Goal: Task Accomplishment & Management: Use online tool/utility

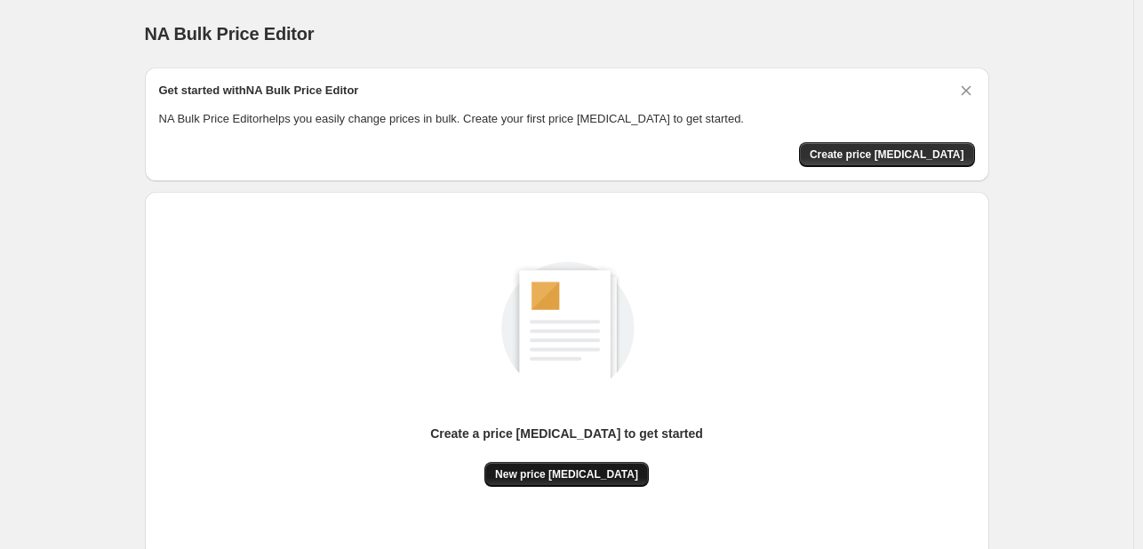
click at [584, 482] on button "New price [MEDICAL_DATA]" at bounding box center [567, 474] width 164 height 25
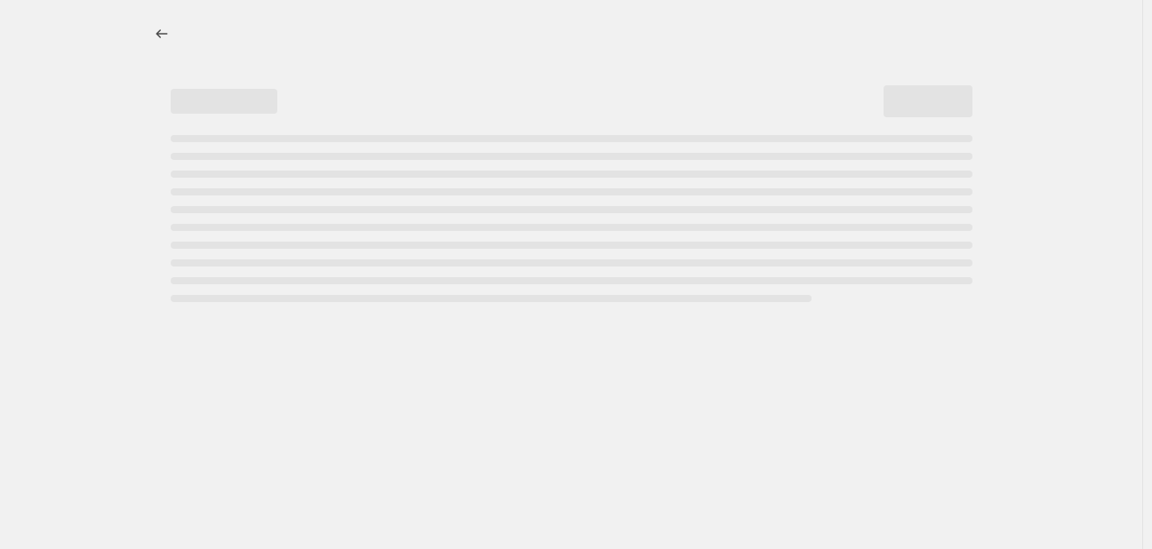
select select "percentage"
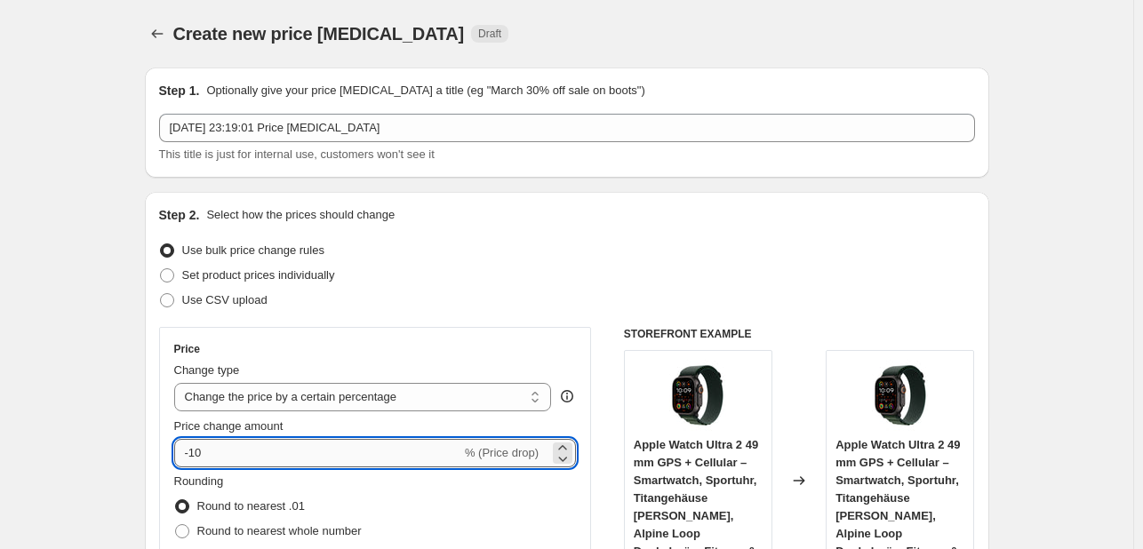
click at [292, 442] on input "-10" at bounding box center [317, 453] width 287 height 28
type input "-1"
type input "-33"
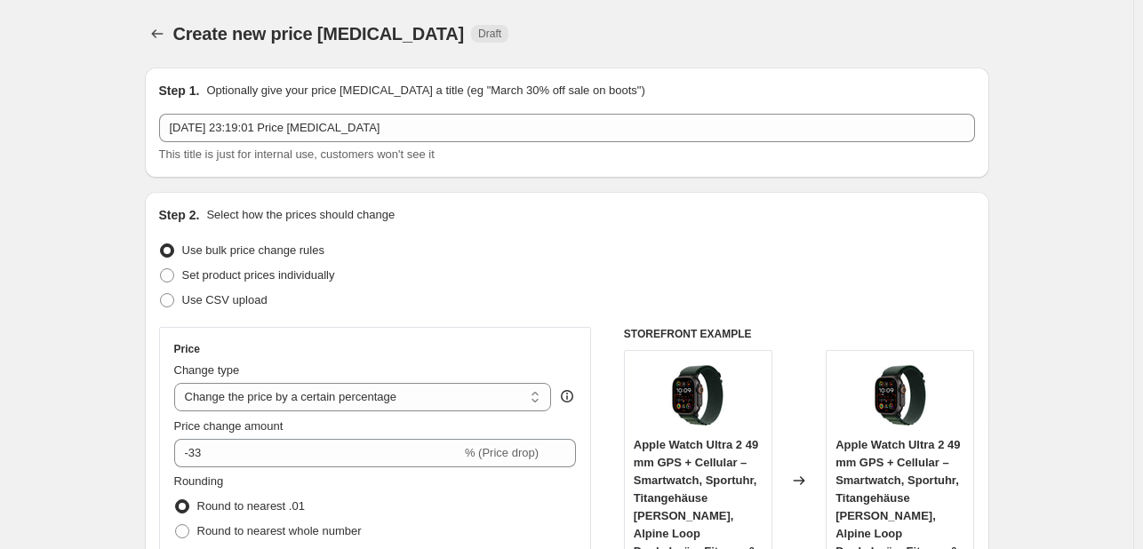
click at [324, 354] on div "Price" at bounding box center [375, 349] width 403 height 14
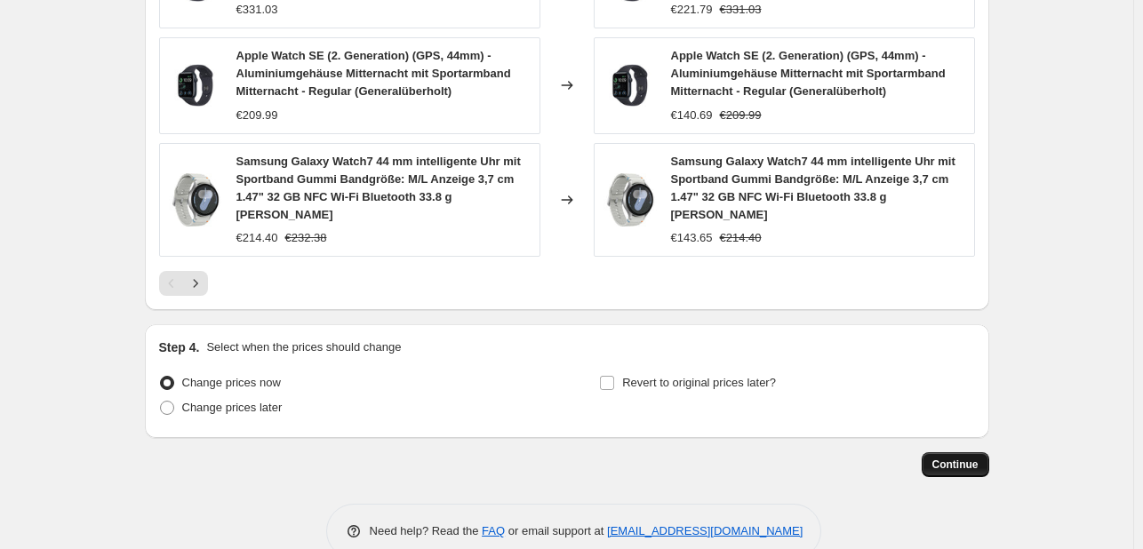
click at [955, 458] on span "Continue" at bounding box center [956, 465] width 46 height 14
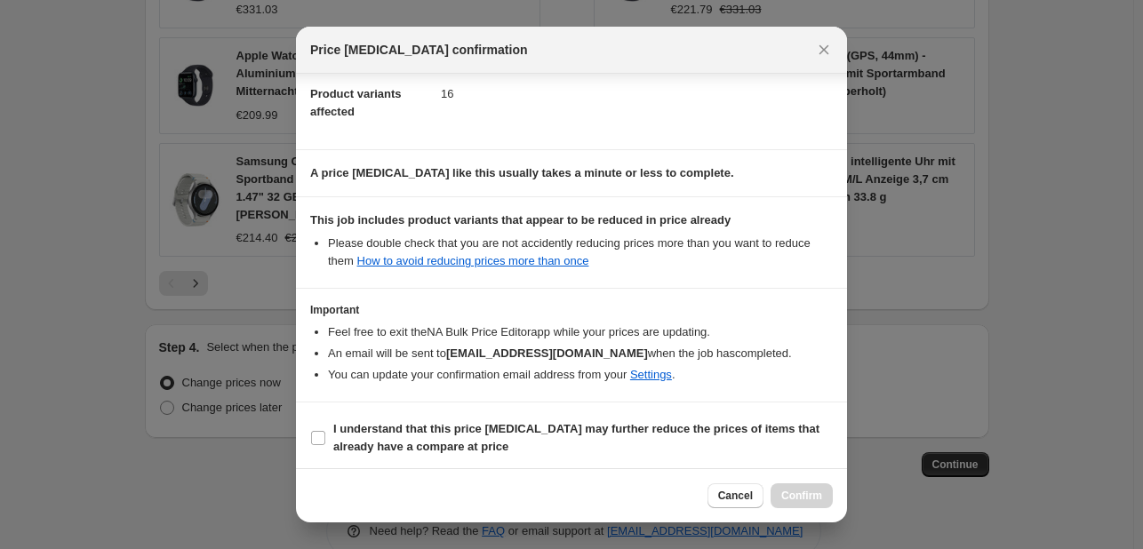
scroll to position [197, 0]
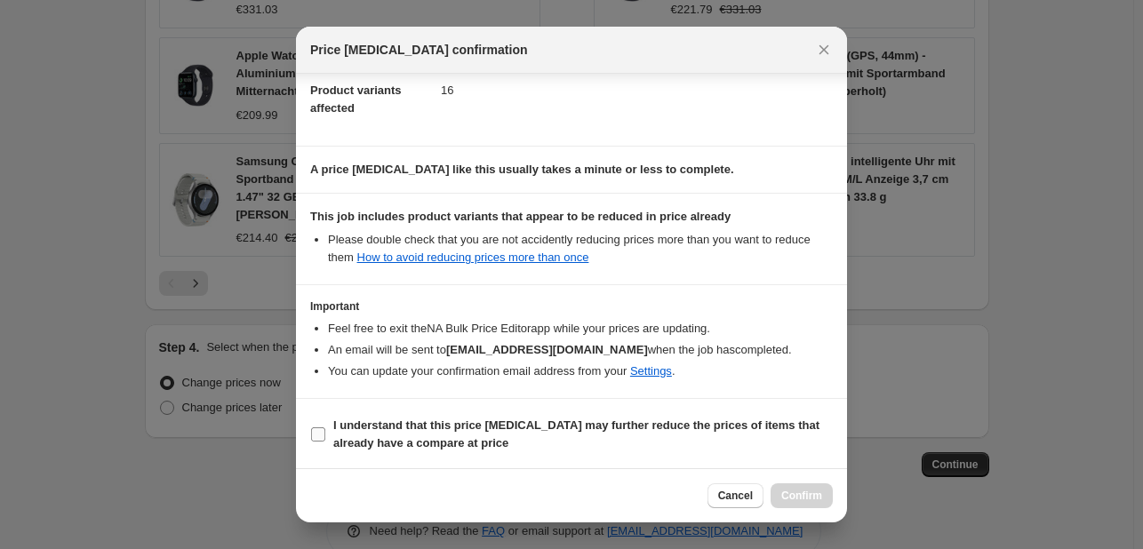
click at [409, 422] on b "I understand that this price [MEDICAL_DATA] may further reduce the prices of it…" at bounding box center [576, 434] width 486 height 31
click at [325, 428] on input "I understand that this price [MEDICAL_DATA] may further reduce the prices of it…" at bounding box center [318, 435] width 14 height 14
checkbox input "true"
click at [794, 495] on span "Confirm" at bounding box center [802, 496] width 41 height 14
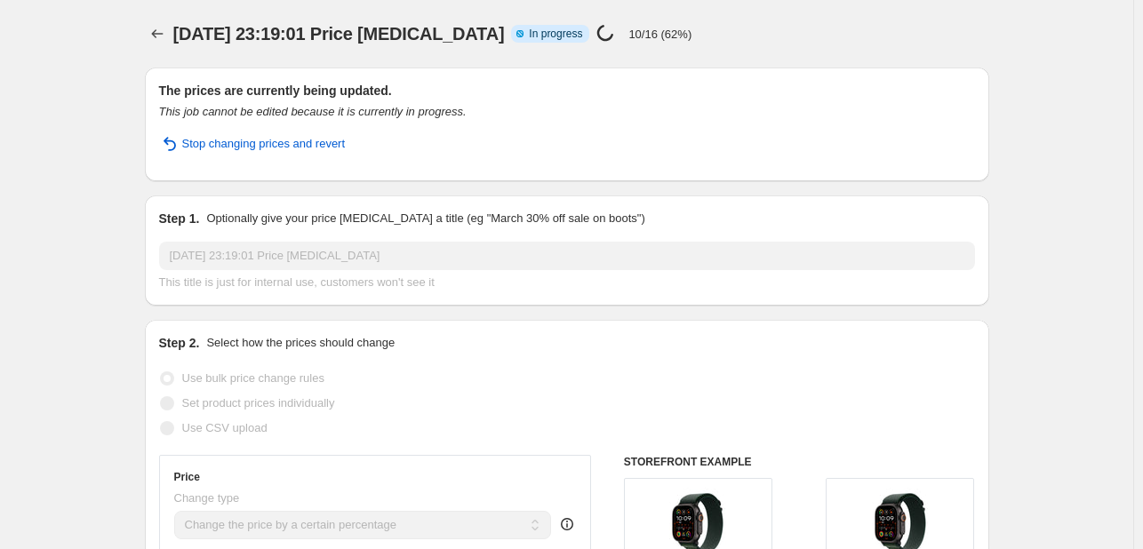
select select "percentage"
